Goal: Check status

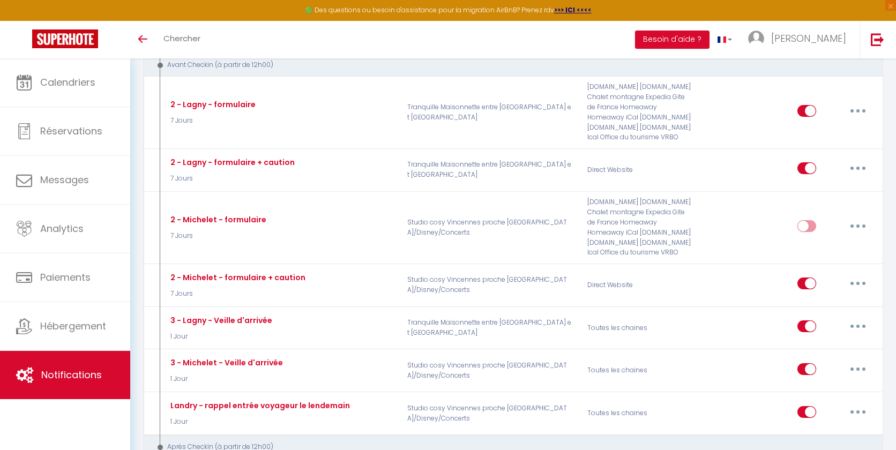
scroll to position [369, 0]
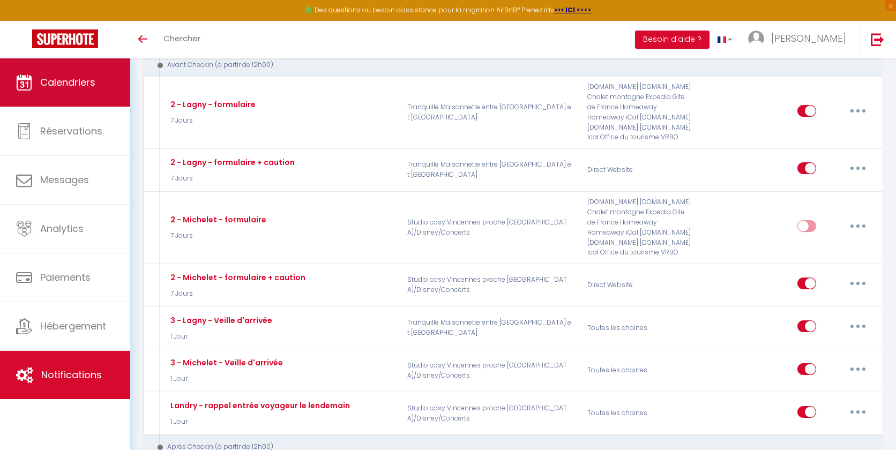
click at [76, 85] on span "Calendriers" at bounding box center [67, 82] width 55 height 13
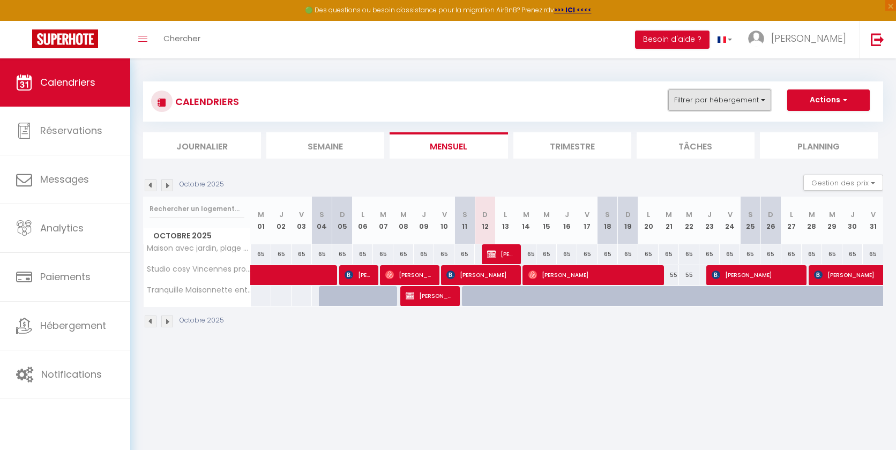
click at [754, 102] on button "Filtrer par hébergement" at bounding box center [719, 99] width 103 height 21
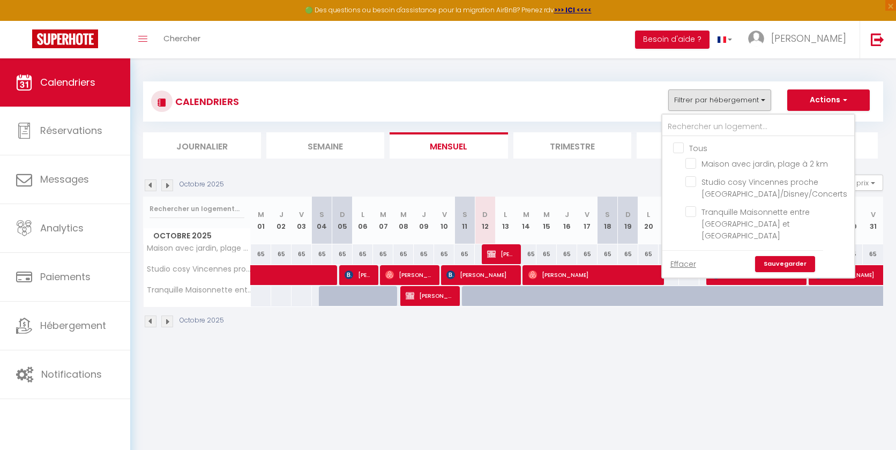
click at [520, 69] on div "CALENDRIERS Filtrer par hébergement Tous Maison avec jardin, plage à 2 km [GEOG…" at bounding box center [512, 204] width 765 height 293
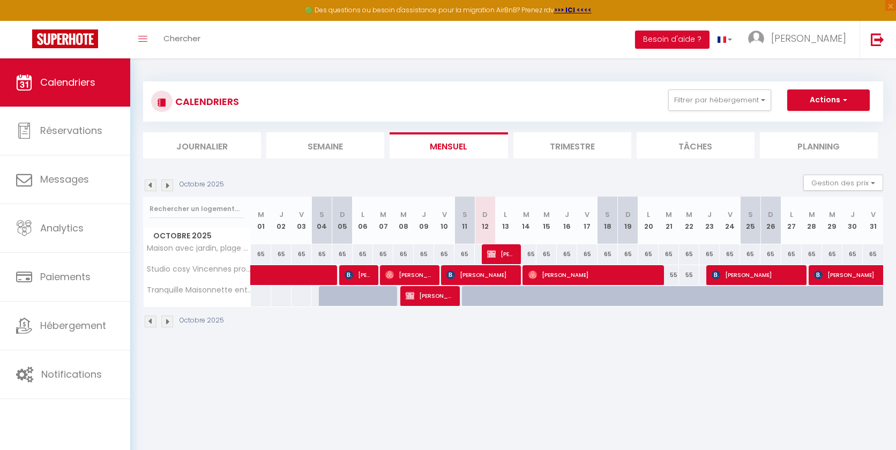
click at [167, 185] on img at bounding box center [167, 185] width 12 height 12
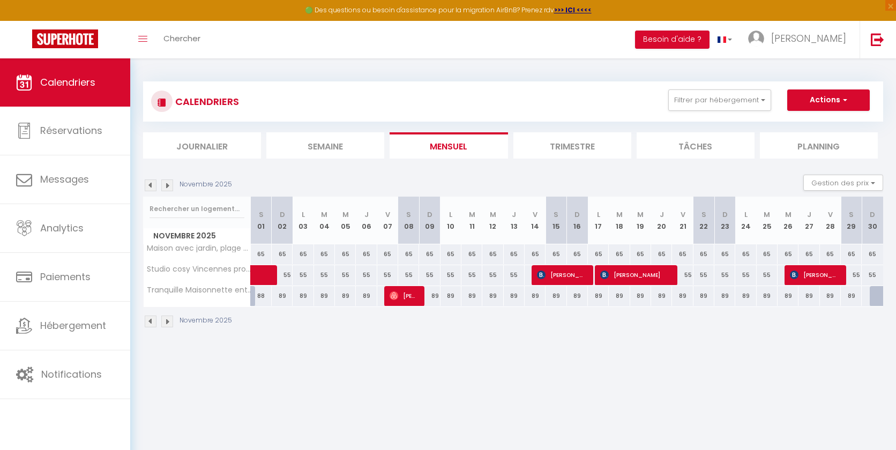
click at [167, 185] on img at bounding box center [167, 185] width 12 height 12
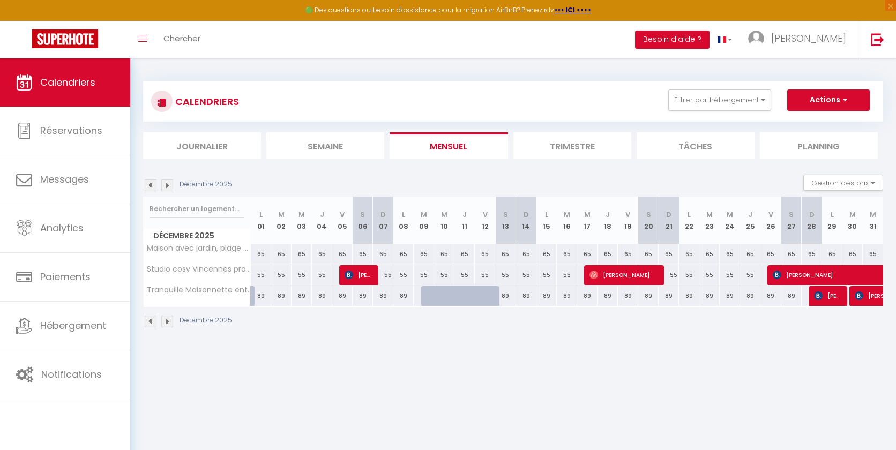
click at [167, 185] on img at bounding box center [167, 185] width 12 height 12
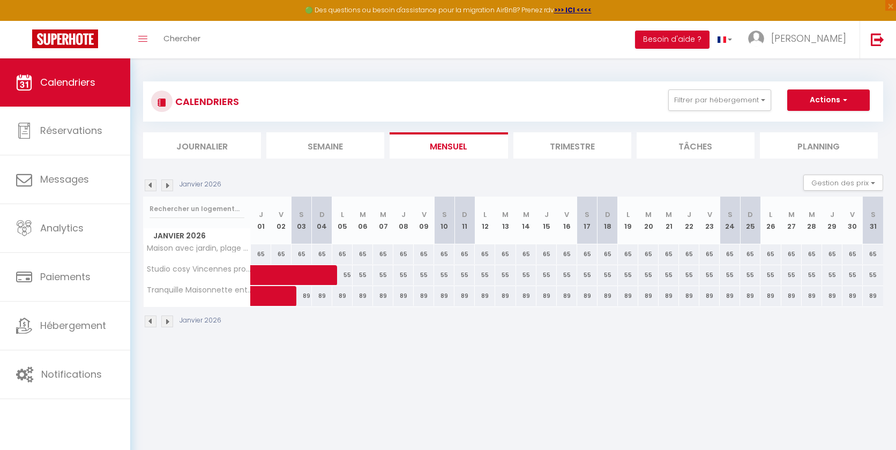
click at [149, 182] on img at bounding box center [151, 185] width 12 height 12
select select
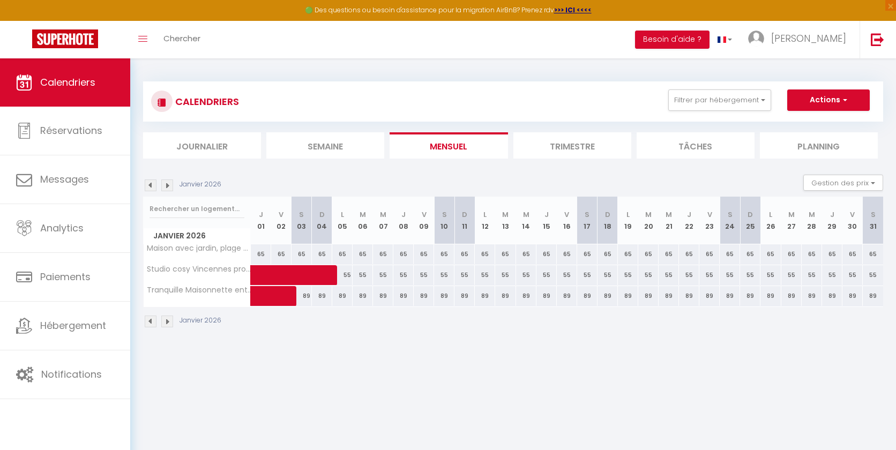
select select
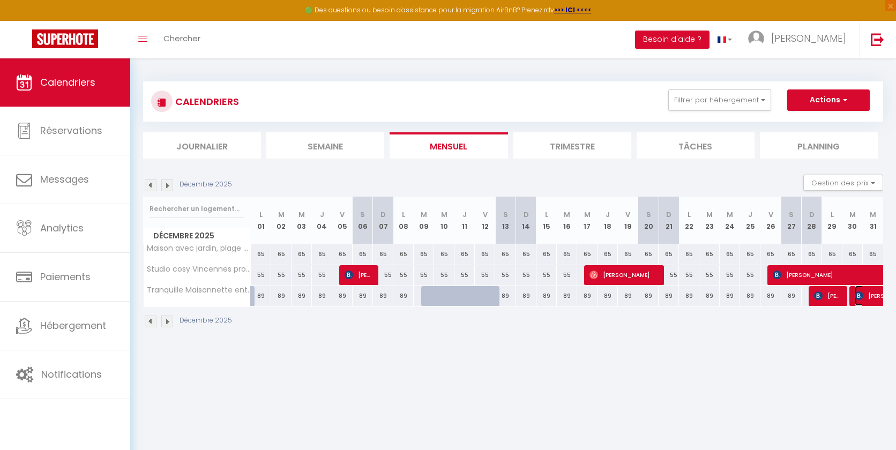
click at [868, 296] on span "[PERSON_NAME]" at bounding box center [903, 295] width 99 height 20
select select "OK"
select select "KO"
select select "0"
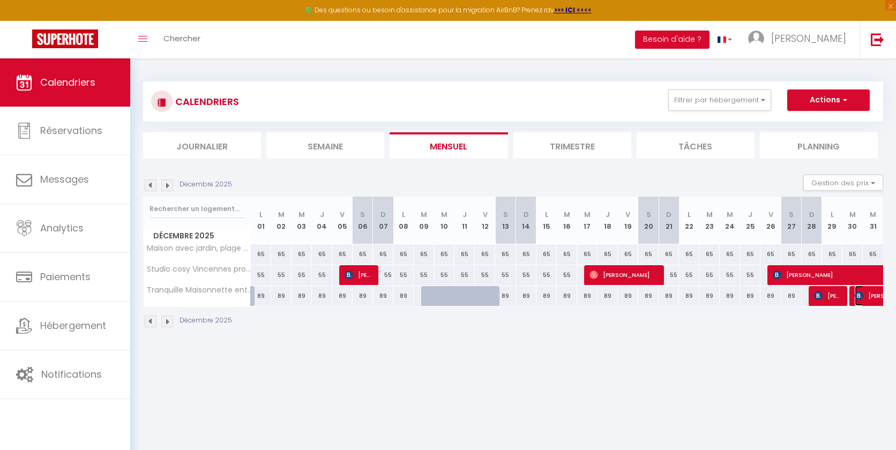
select select "1"
select select
